Goal: Obtain resource: Obtain resource

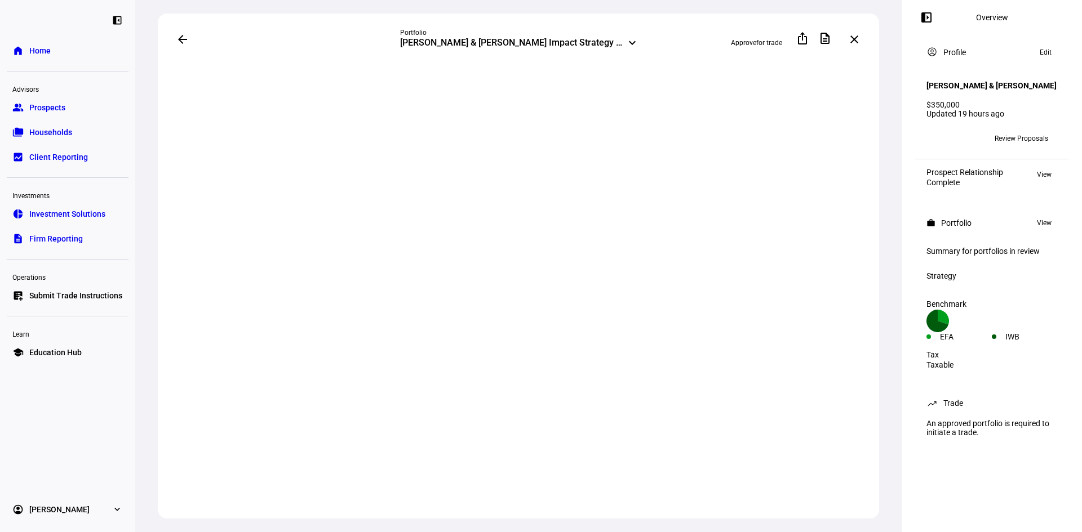
click at [1018, 130] on span "Review Proposals" at bounding box center [1021, 139] width 54 height 18
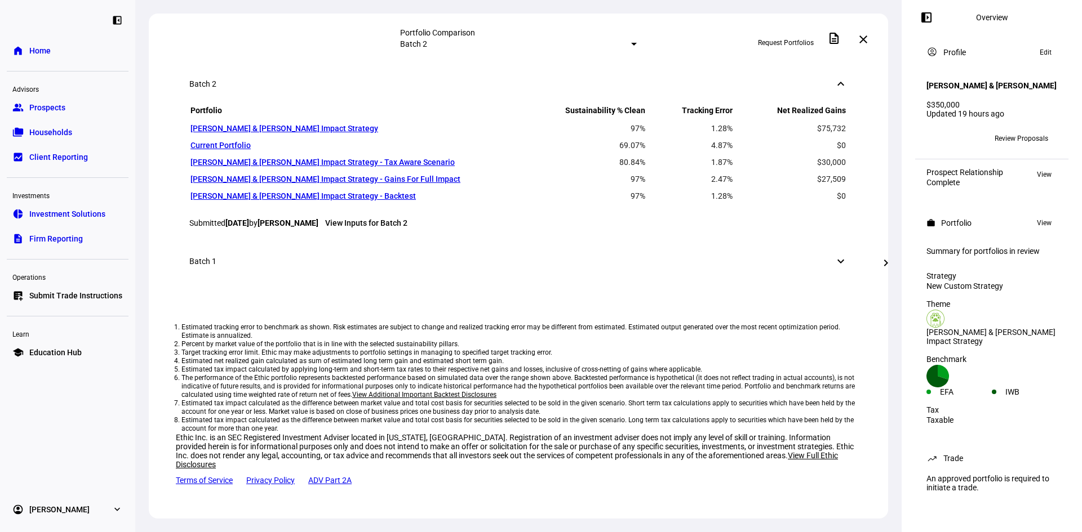
scroll to position [958, 0]
click at [880, 268] on mat-icon "chevron_right" at bounding box center [886, 263] width 14 height 14
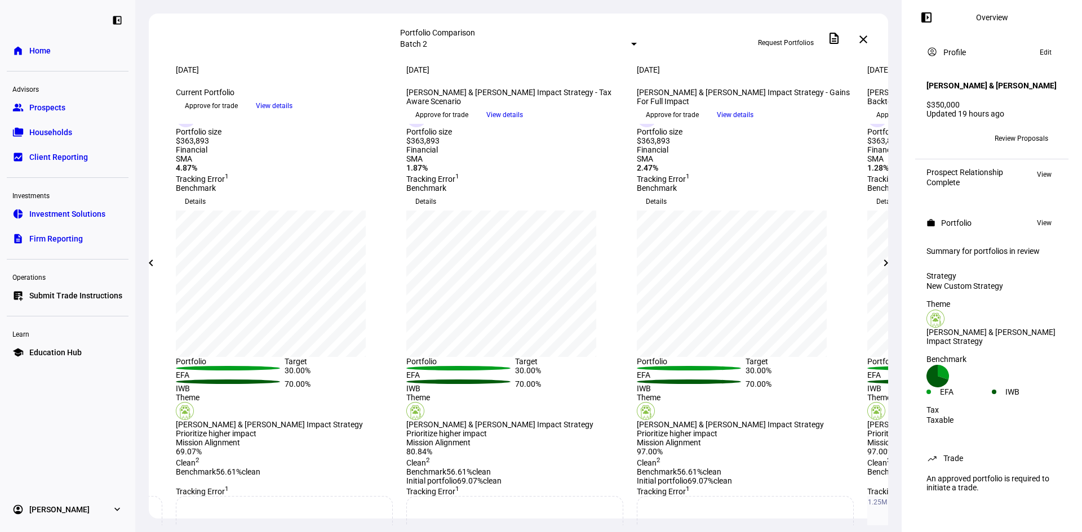
scroll to position [0, 0]
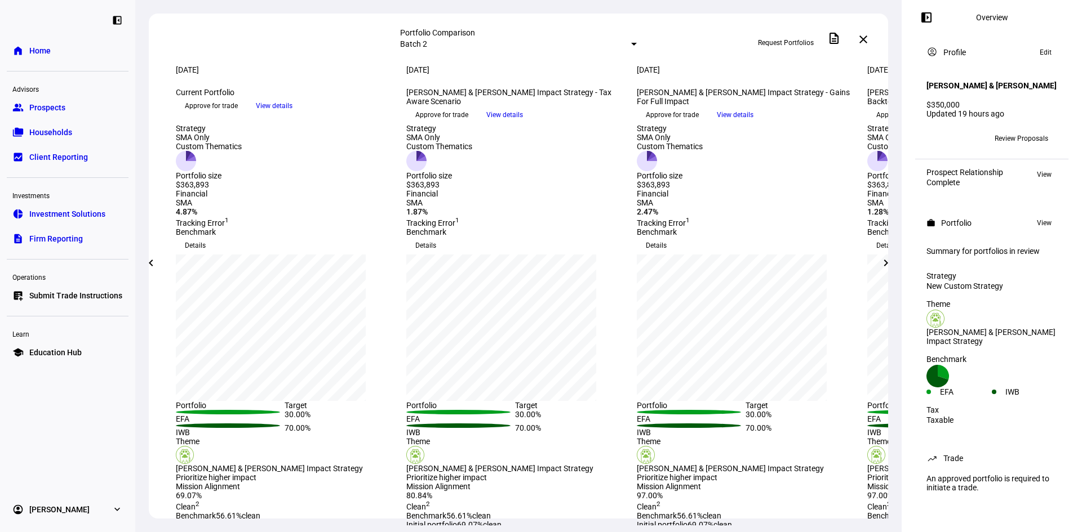
click at [753, 123] on span "View details" at bounding box center [735, 114] width 37 height 17
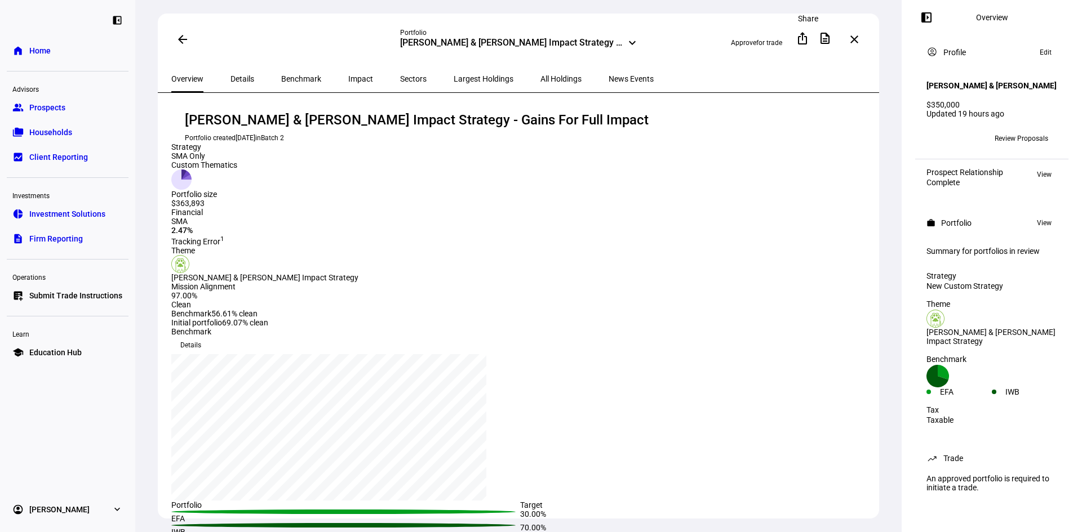
click at [802, 39] on mat-icon "ios_share" at bounding box center [803, 39] width 14 height 14
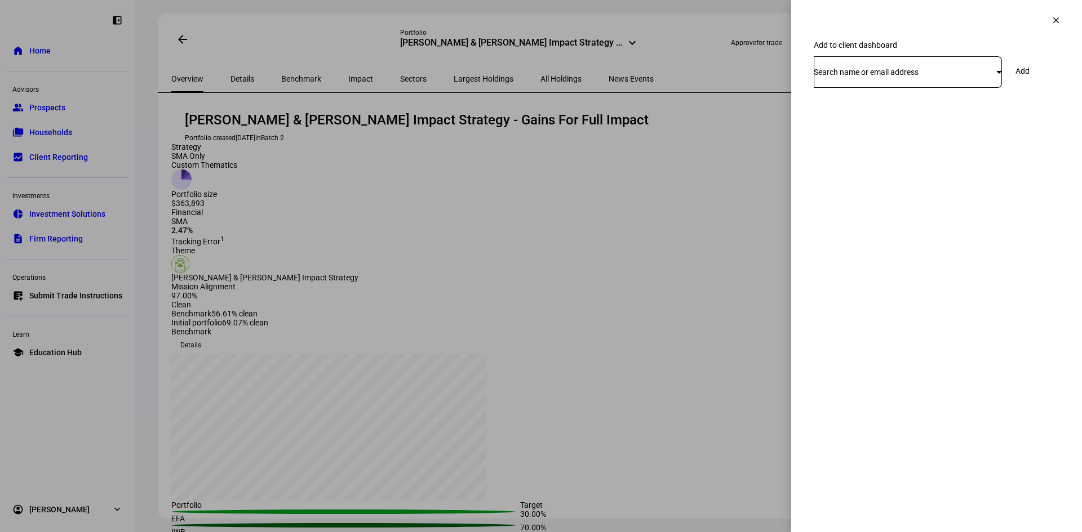
click at [966, 77] on div "Search name or email address" at bounding box center [905, 72] width 183 height 9
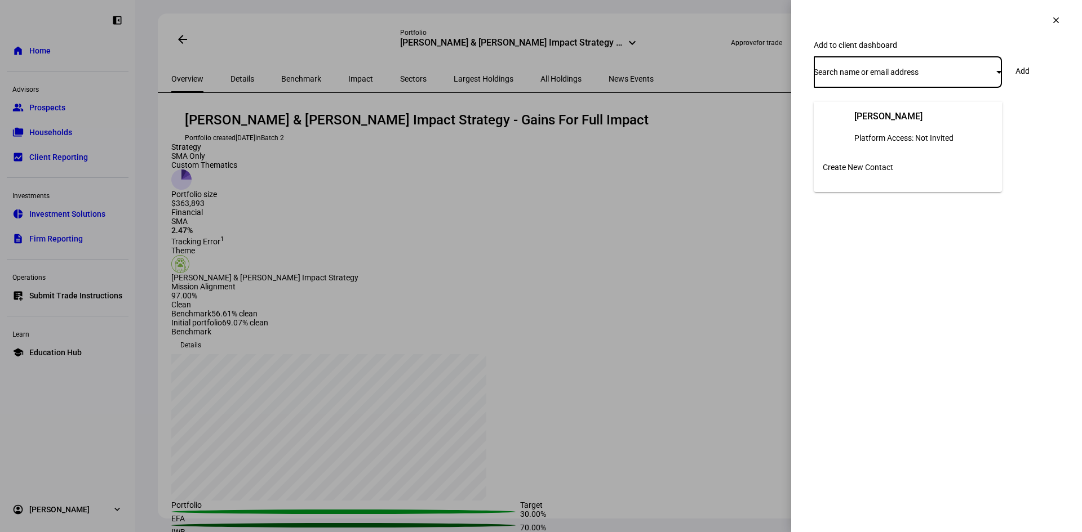
click at [940, 30] on div at bounding box center [541, 266] width 1082 height 532
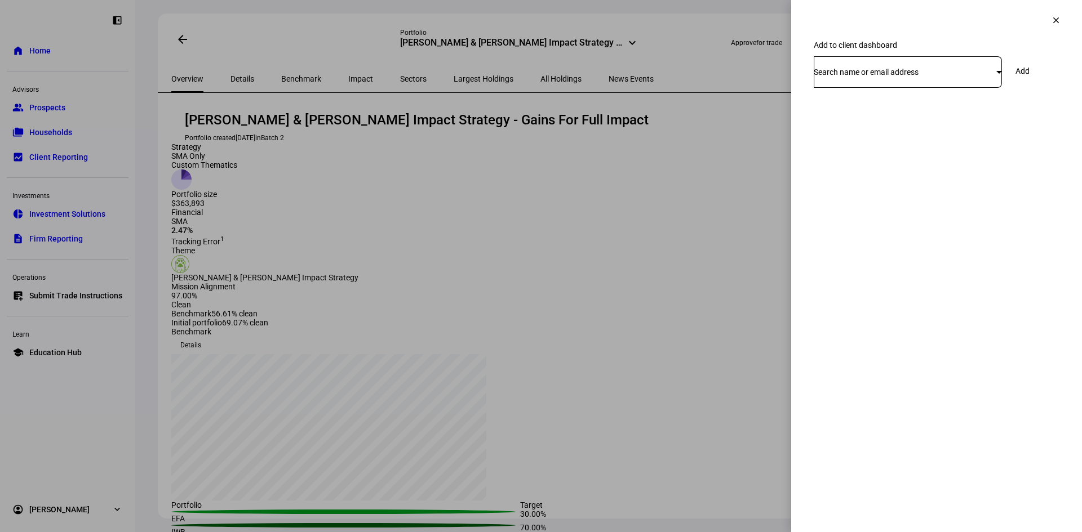
click at [744, 80] on div at bounding box center [541, 266] width 1082 height 532
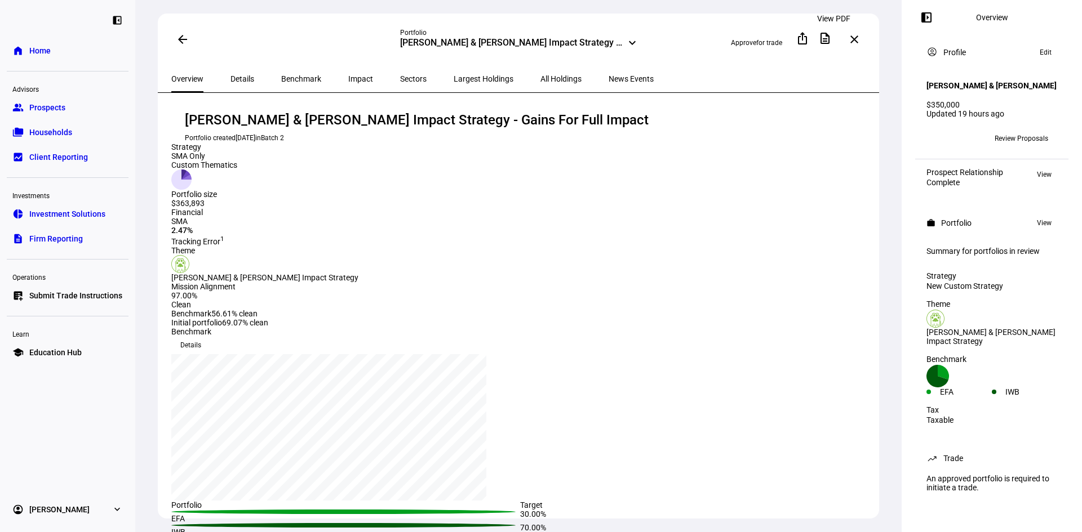
click at [830, 39] on mat-icon "description" at bounding box center [825, 39] width 14 height 14
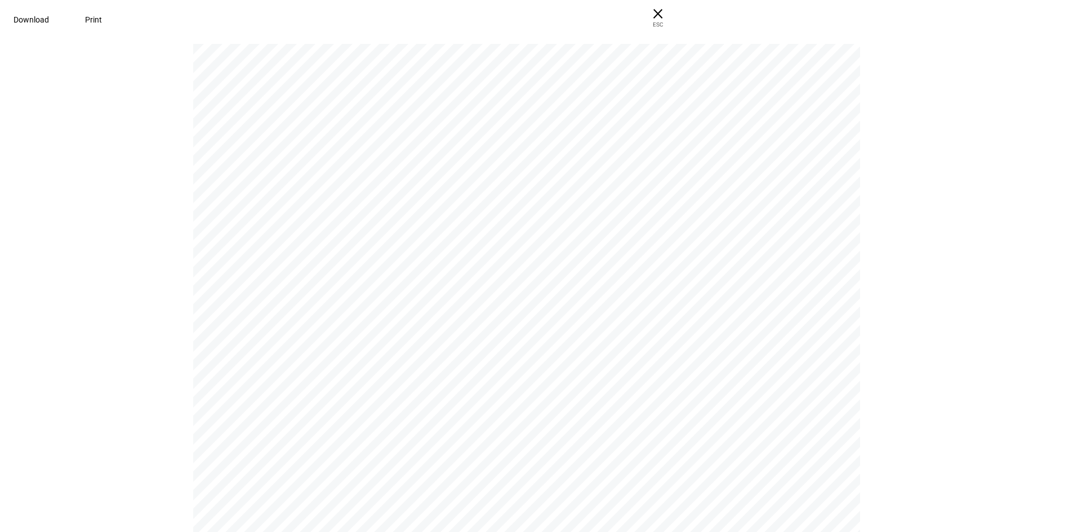
click at [49, 23] on span "Download" at bounding box center [31, 19] width 35 height 9
click at [676, 17] on span "× ESC" at bounding box center [658, 18] width 36 height 36
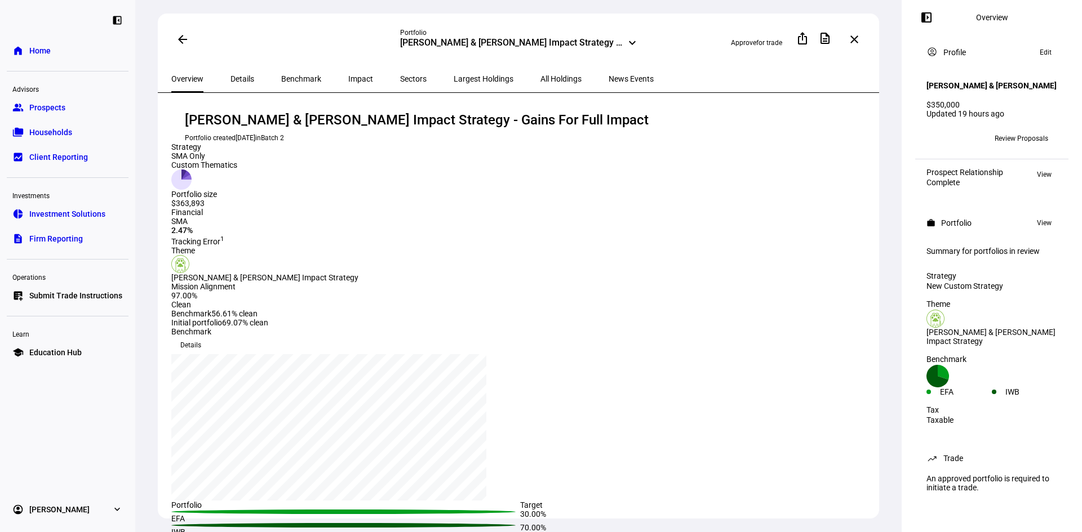
click at [180, 42] on mat-icon "arrow_back" at bounding box center [183, 40] width 14 height 14
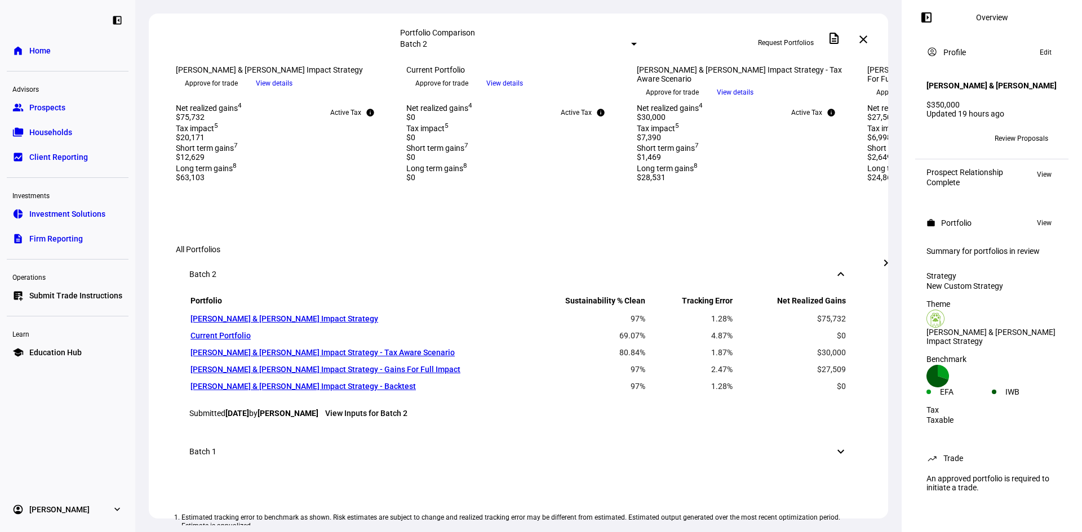
scroll to position [563, 0]
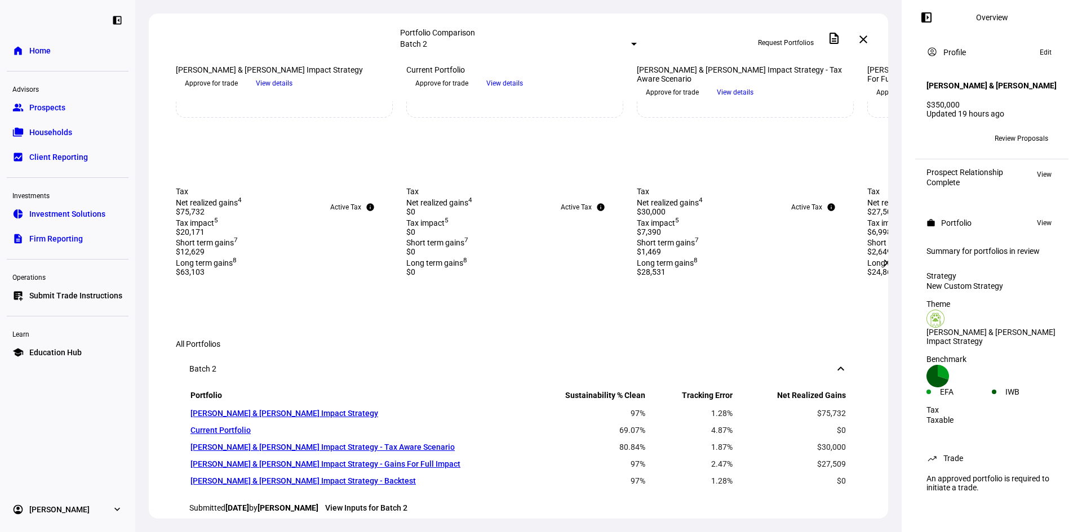
click at [882, 263] on mat-icon "chevron_right" at bounding box center [886, 263] width 14 height 14
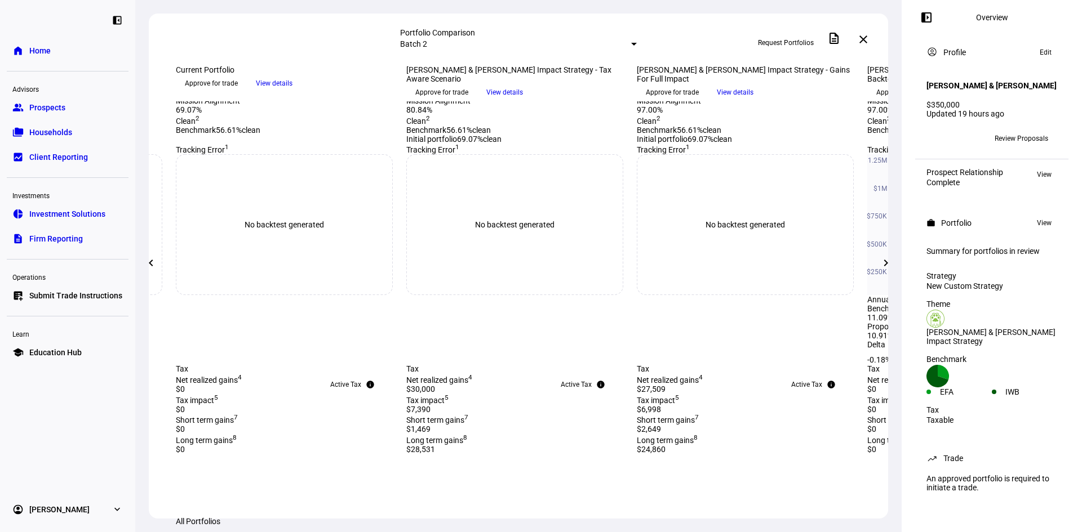
scroll to position [451, 0]
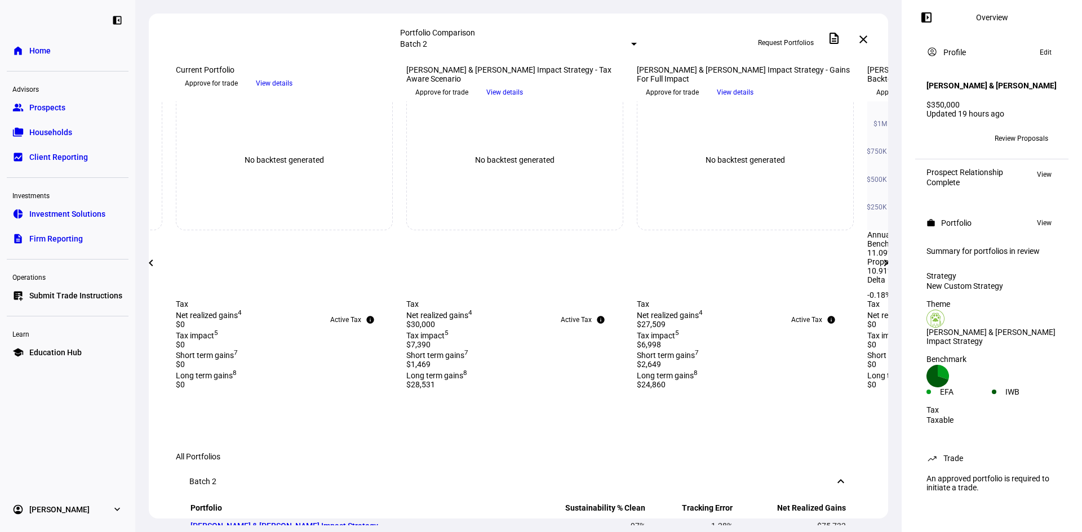
click at [881, 263] on mat-icon "chevron_right" at bounding box center [886, 263] width 14 height 14
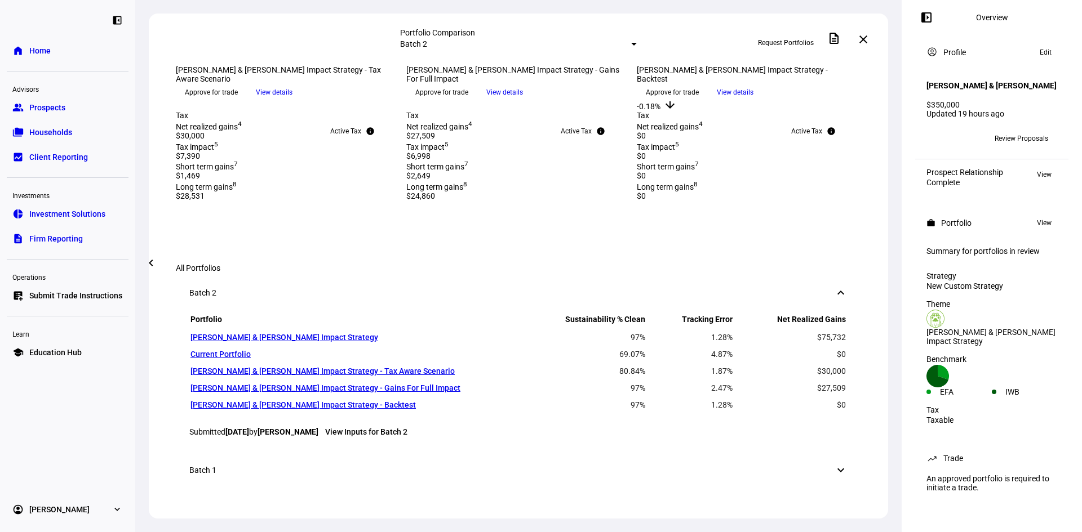
scroll to position [620, 0]
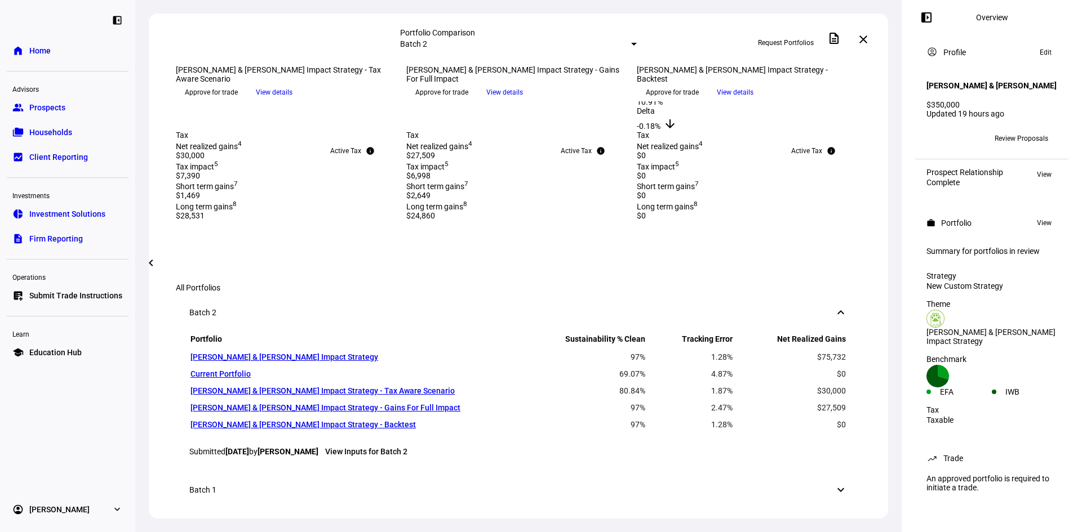
click at [158, 268] on mat-icon "chevron_left" at bounding box center [151, 263] width 14 height 14
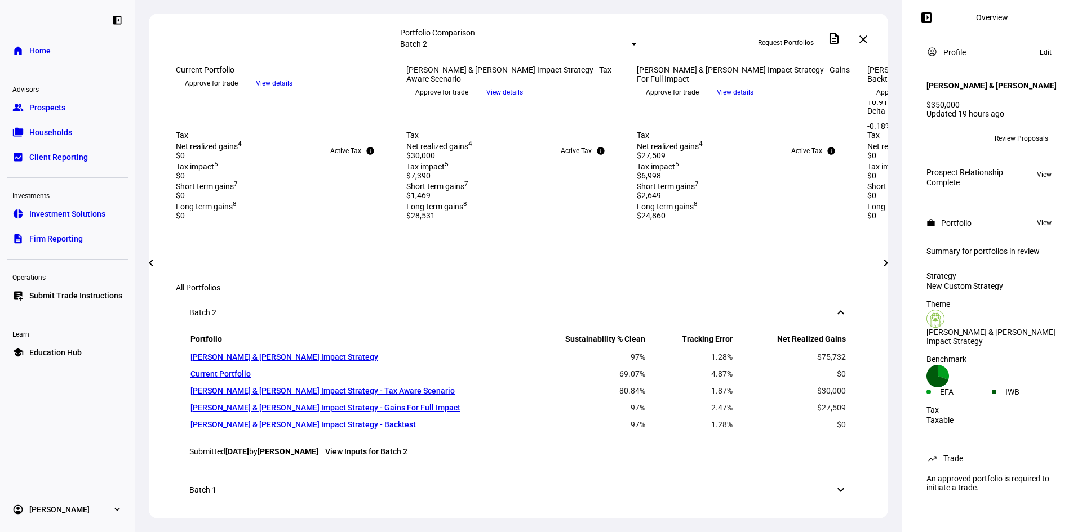
click at [158, 268] on mat-icon "chevron_left" at bounding box center [151, 263] width 14 height 14
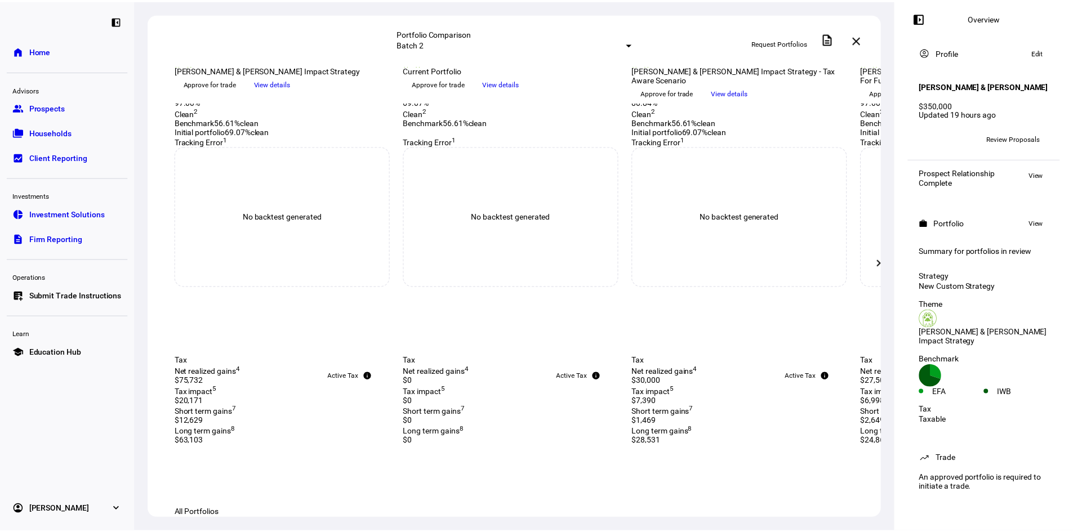
scroll to position [113, 0]
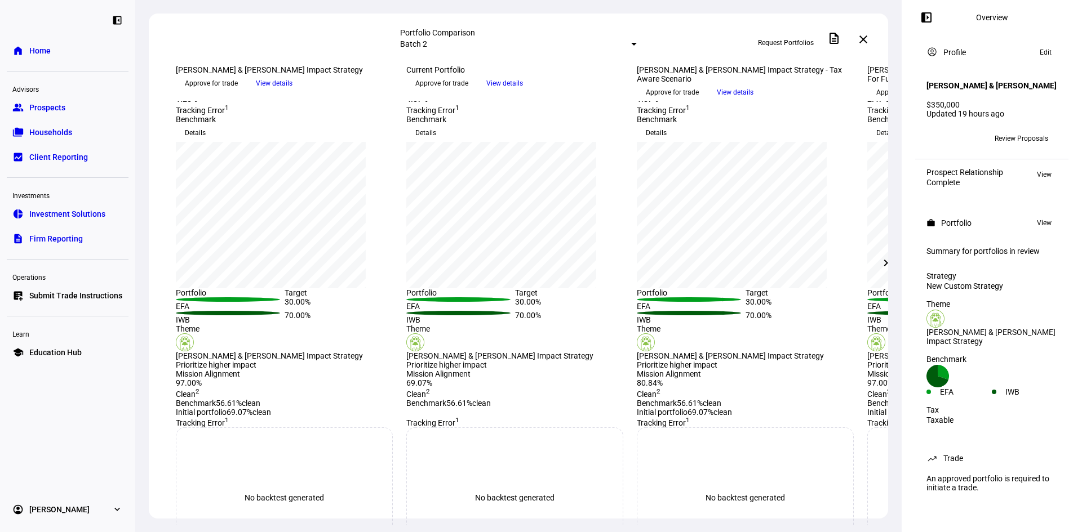
click at [292, 92] on span "View details" at bounding box center [274, 83] width 37 height 17
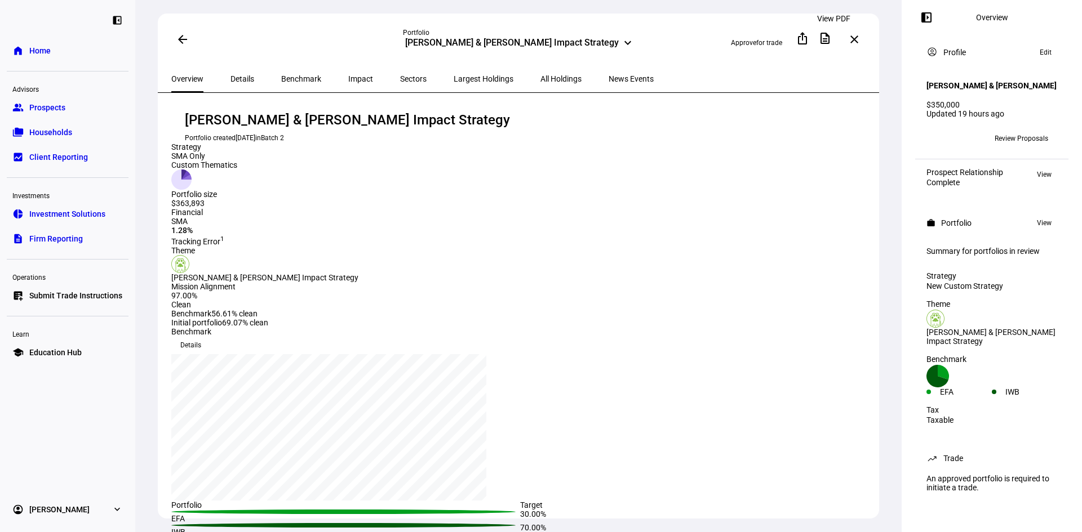
click at [834, 44] on span at bounding box center [824, 38] width 27 height 27
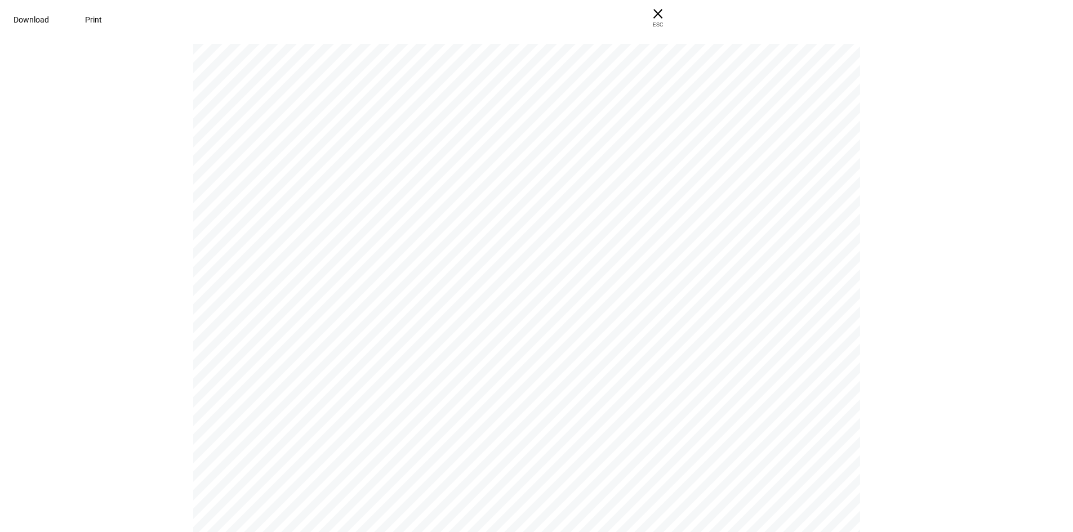
click at [49, 15] on span "Download" at bounding box center [31, 19] width 35 height 9
